Goal: Find specific page/section: Find specific page/section

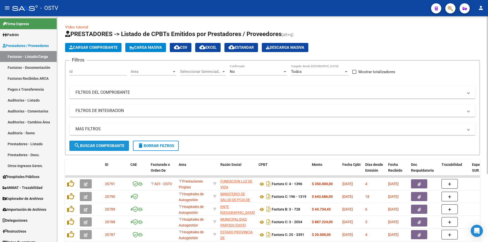
click at [100, 148] on span "search Buscar Comprobante" at bounding box center [99, 146] width 50 height 5
click at [19, 87] on link "Pagos x Transferencia" at bounding box center [28, 89] width 57 height 11
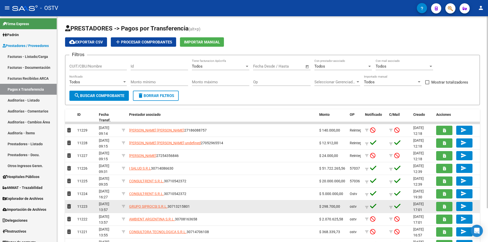
scroll to position [25, 0]
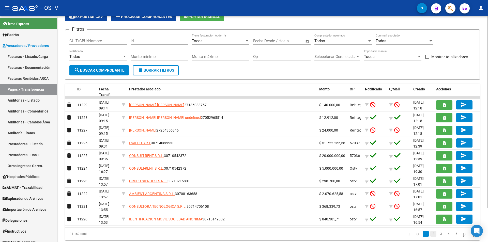
click at [430, 234] on link "2" at bounding box center [433, 234] width 6 height 6
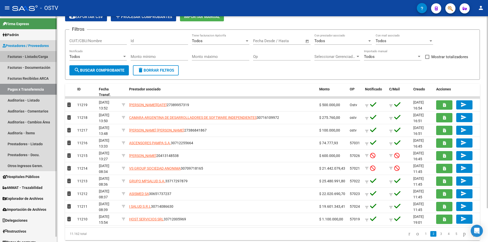
click at [26, 56] on link "Facturas - Listado/Carga" at bounding box center [28, 56] width 57 height 11
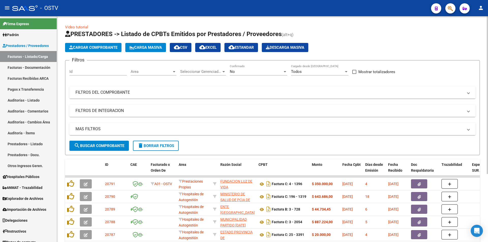
click at [250, 71] on div "No" at bounding box center [256, 71] width 53 height 5
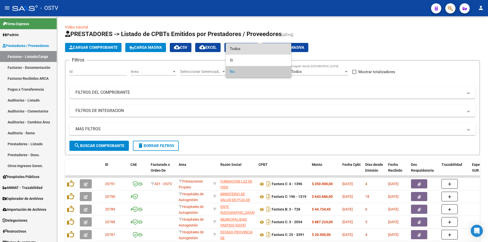
click at [249, 47] on span "Todos" at bounding box center [258, 48] width 57 height 11
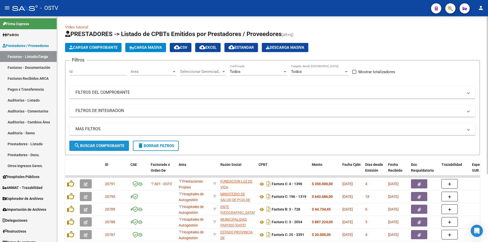
click at [100, 147] on span "search Buscar Comprobante" at bounding box center [99, 146] width 50 height 5
drag, startPoint x: 101, startPoint y: 143, endPoint x: 99, endPoint y: 144, distance: 2.8
click at [101, 143] on button "search Buscar Comprobante" at bounding box center [98, 146] width 59 height 10
click at [103, 145] on span "search Buscar Comprobante" at bounding box center [99, 146] width 50 height 5
click at [99, 145] on span "search Buscar Comprobante" at bounding box center [99, 146] width 50 height 5
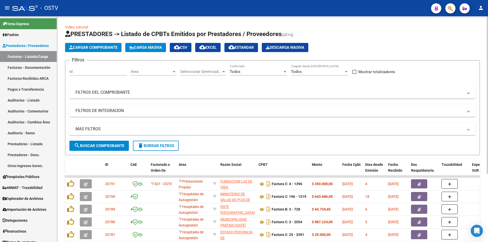
click at [102, 146] on span "search Buscar Comprobante" at bounding box center [99, 146] width 50 height 5
click at [100, 145] on span "search Buscar Comprobante" at bounding box center [99, 146] width 50 height 5
click at [99, 146] on span "search Buscar Comprobante" at bounding box center [99, 146] width 50 height 5
click at [99, 145] on span "search Buscar Comprobante" at bounding box center [99, 146] width 50 height 5
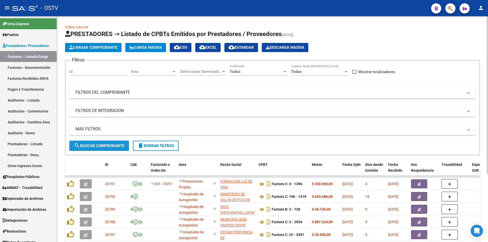
click at [100, 144] on span "search Buscar Comprobante" at bounding box center [99, 146] width 50 height 5
drag, startPoint x: 100, startPoint y: 147, endPoint x: 103, endPoint y: 145, distance: 3.4
click at [100, 147] on span "search Buscar Comprobante" at bounding box center [99, 146] width 50 height 5
click at [102, 144] on span "search Buscar Comprobante" at bounding box center [99, 146] width 50 height 5
click at [99, 144] on span "search Buscar Comprobante" at bounding box center [99, 146] width 50 height 5
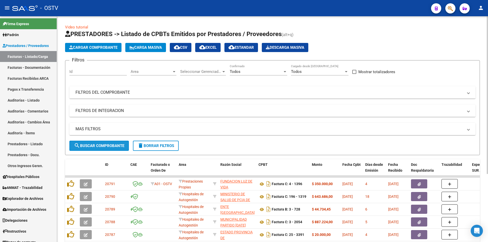
click at [99, 144] on span "search Buscar Comprobante" at bounding box center [99, 146] width 50 height 5
click at [100, 144] on span "search Buscar Comprobante" at bounding box center [99, 146] width 50 height 5
click at [99, 145] on span "search Buscar Comprobante" at bounding box center [99, 146] width 50 height 5
click at [101, 146] on span "search Buscar Comprobante" at bounding box center [99, 146] width 50 height 5
click at [101, 144] on span "search Buscar Comprobante" at bounding box center [99, 146] width 50 height 5
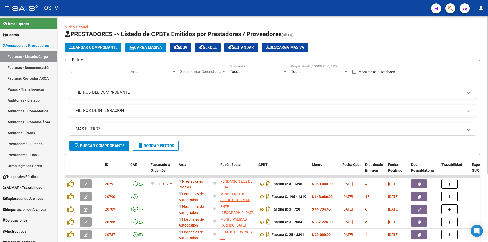
click at [101, 144] on span "search Buscar Comprobante" at bounding box center [99, 146] width 50 height 5
click at [102, 143] on button "search Buscar Comprobante" at bounding box center [98, 146] width 59 height 10
click at [101, 143] on button "search Buscar Comprobante" at bounding box center [98, 146] width 59 height 10
click at [103, 146] on span "search Buscar Comprobante" at bounding box center [99, 146] width 50 height 5
click at [97, 144] on span "search Buscar Comprobante" at bounding box center [99, 146] width 50 height 5
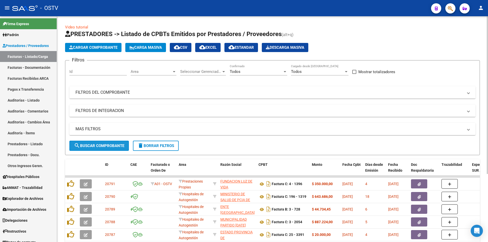
click at [100, 146] on span "search Buscar Comprobante" at bounding box center [99, 146] width 50 height 5
click at [101, 144] on span "search Buscar Comprobante" at bounding box center [99, 146] width 50 height 5
click at [98, 146] on span "search Buscar Comprobante" at bounding box center [99, 146] width 50 height 5
click at [102, 145] on span "search Buscar Comprobante" at bounding box center [99, 146] width 50 height 5
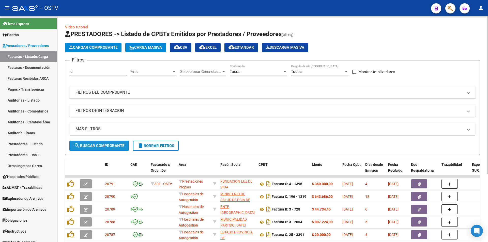
click at [95, 144] on span "search Buscar Comprobante" at bounding box center [99, 146] width 50 height 5
click at [103, 145] on span "search Buscar Comprobante" at bounding box center [99, 146] width 50 height 5
click at [101, 145] on span "search Buscar Comprobante" at bounding box center [99, 146] width 50 height 5
click at [102, 144] on span "search Buscar Comprobante" at bounding box center [99, 146] width 50 height 5
click at [99, 145] on span "search Buscar Comprobante" at bounding box center [99, 146] width 50 height 5
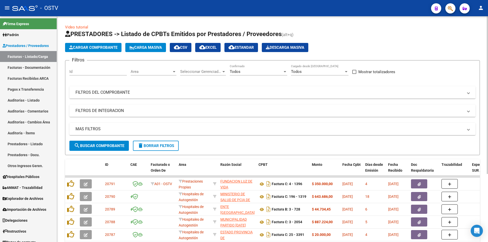
click at [98, 144] on span "search Buscar Comprobante" at bounding box center [99, 146] width 50 height 5
click at [100, 145] on span "search Buscar Comprobante" at bounding box center [99, 146] width 50 height 5
